Goal: Task Accomplishment & Management: Use online tool/utility

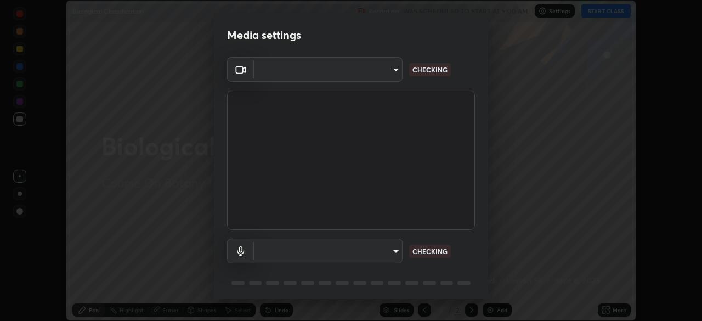
scroll to position [39, 0]
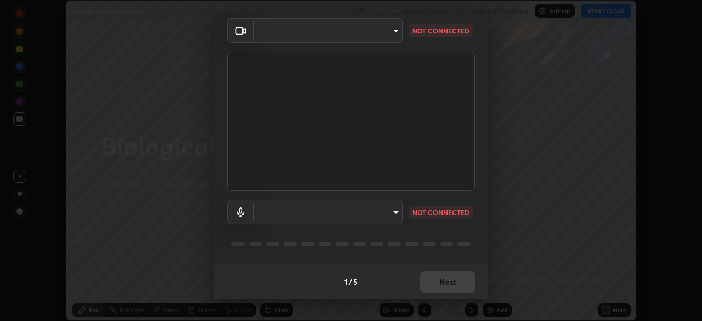
type input "f214d892c1ea21fc9911be358f21603cf7c671268a3f3fdd0c8c81d5790bf436"
type input "communications"
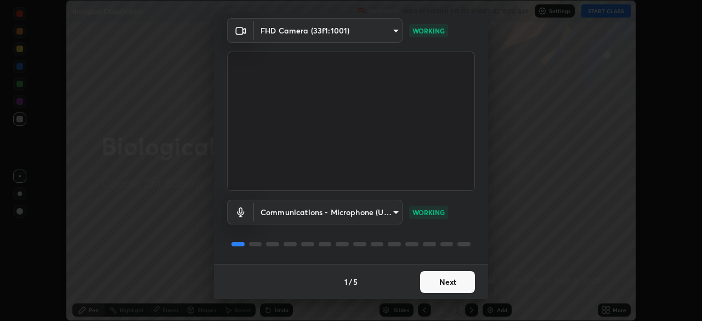
click at [422, 284] on button "Next" at bounding box center [447, 282] width 55 height 22
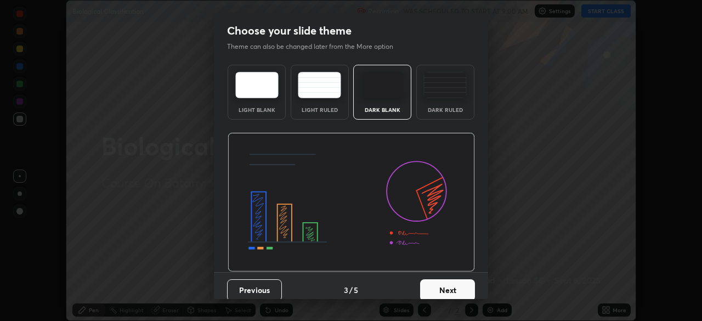
click at [425, 281] on button "Next" at bounding box center [447, 290] width 55 height 22
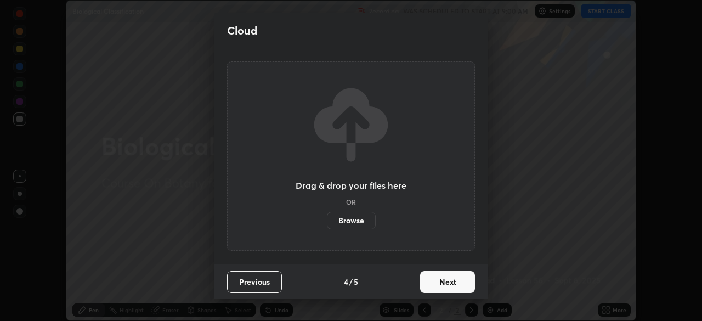
click at [430, 281] on button "Next" at bounding box center [447, 282] width 55 height 22
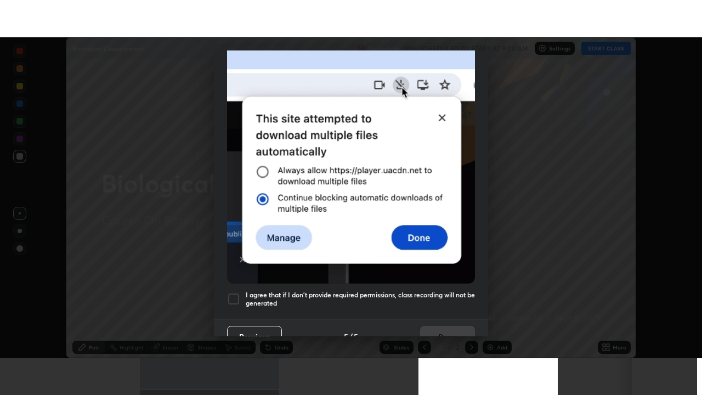
scroll to position [263, 0]
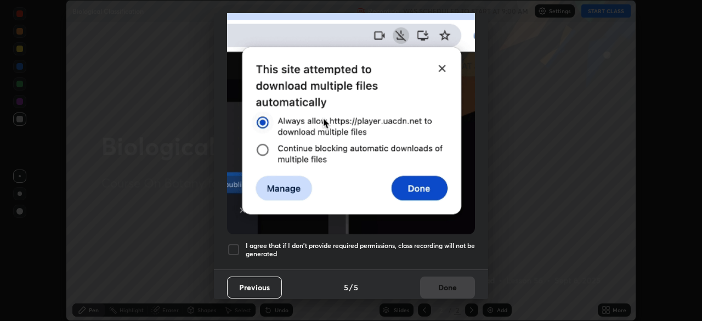
click at [239, 250] on div at bounding box center [233, 249] width 13 height 13
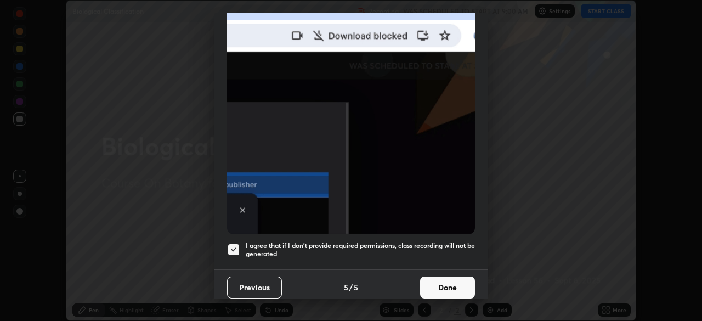
click at [427, 289] on button "Done" at bounding box center [447, 287] width 55 height 22
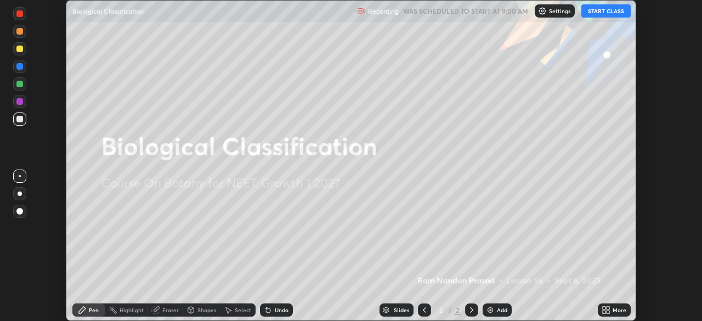
click at [591, 9] on button "START CLASS" at bounding box center [605, 10] width 49 height 13
click at [609, 311] on icon at bounding box center [607, 311] width 3 height 3
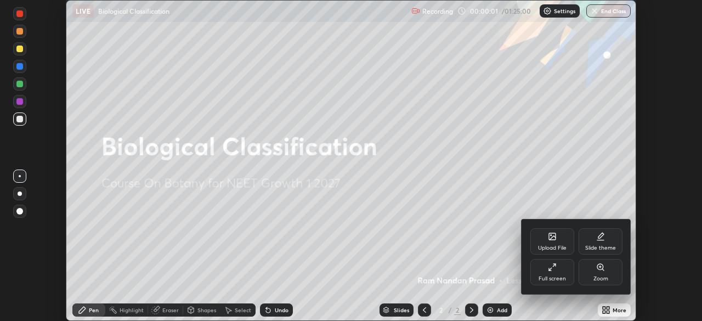
click at [543, 272] on div "Full screen" at bounding box center [552, 272] width 44 height 26
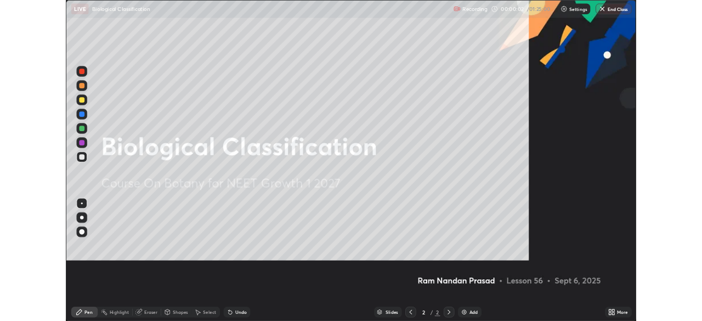
scroll to position [395, 702]
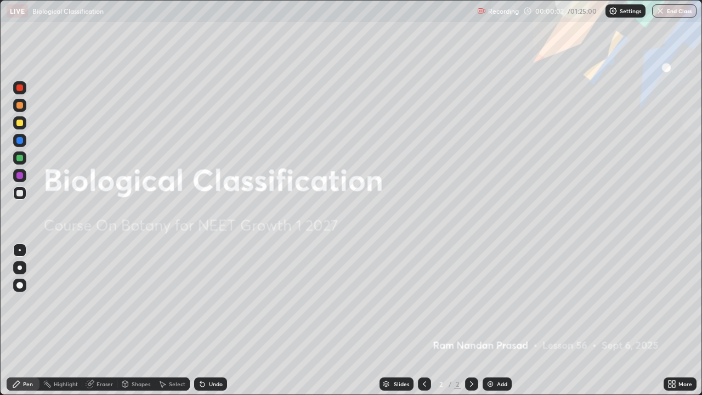
click at [491, 320] on img at bounding box center [490, 383] width 9 height 9
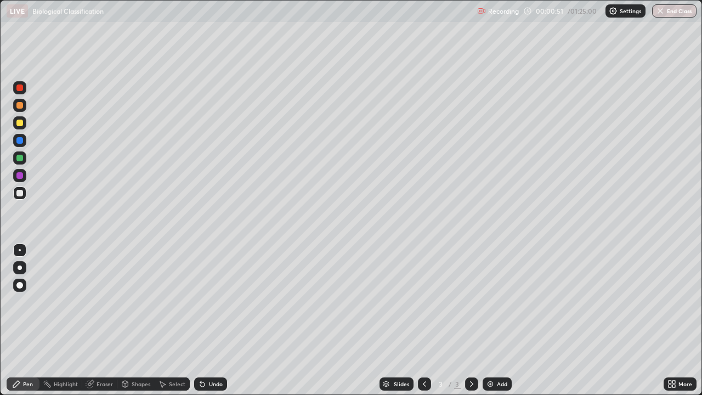
click at [20, 123] on div at bounding box center [19, 122] width 7 height 7
click at [668, 320] on icon at bounding box center [669, 381] width 3 height 3
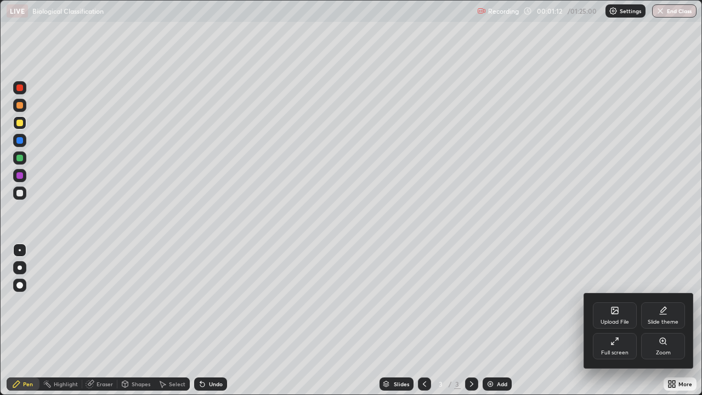
click at [599, 320] on div "Full screen" at bounding box center [615, 346] width 44 height 26
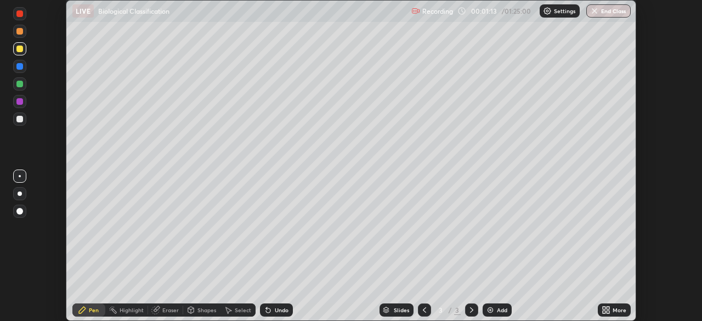
scroll to position [54491, 54110]
